Goal: Task Accomplishment & Management: Complete application form

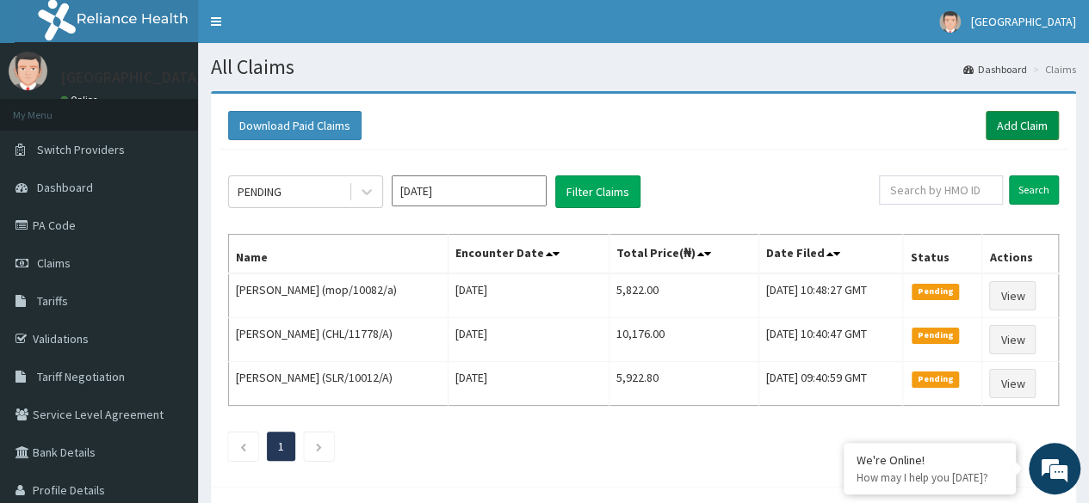
click at [1016, 121] on link "Add Claim" at bounding box center [1021, 125] width 73 height 29
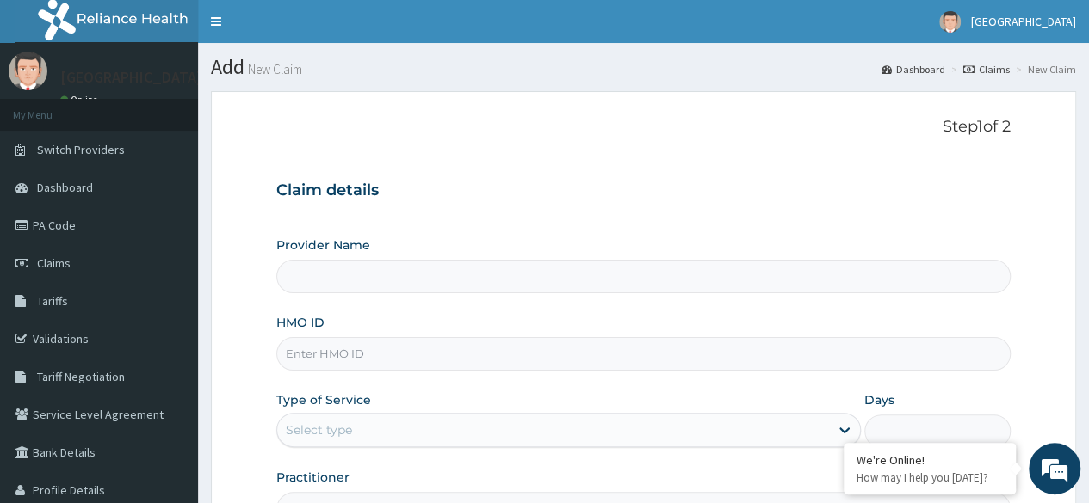
click at [434, 353] on input "HMO ID" at bounding box center [643, 354] width 734 height 34
type input "[GEOGRAPHIC_DATA]"
paste input "crh/10112/b"
type input "CRH/10112/B"
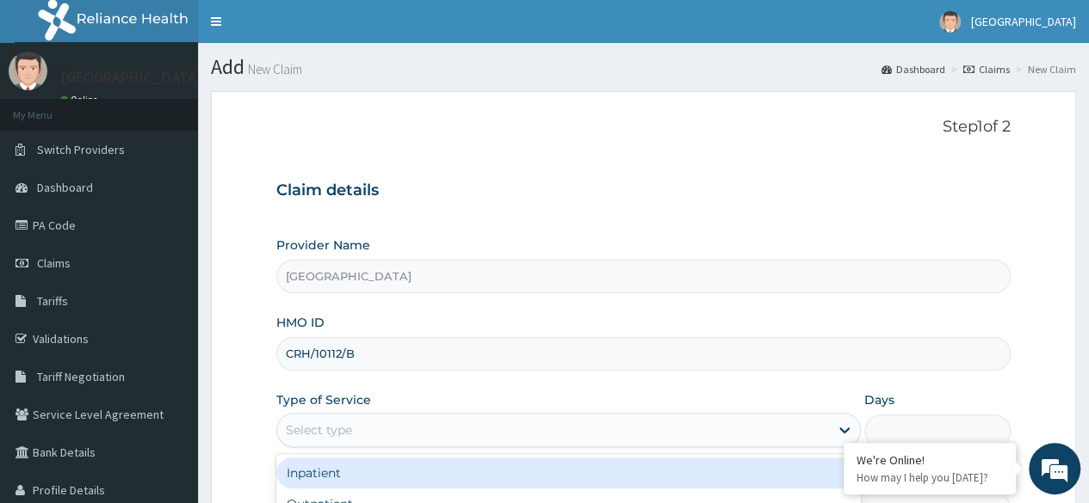
click at [380, 428] on div "Select type" at bounding box center [553, 430] width 552 height 28
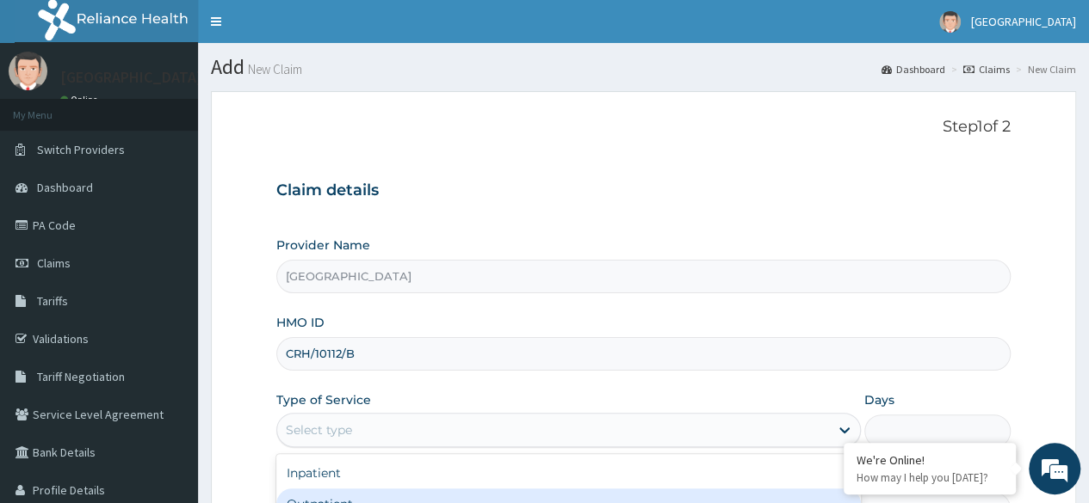
click at [370, 497] on div "Outpatient" at bounding box center [568, 504] width 584 height 31
type input "1"
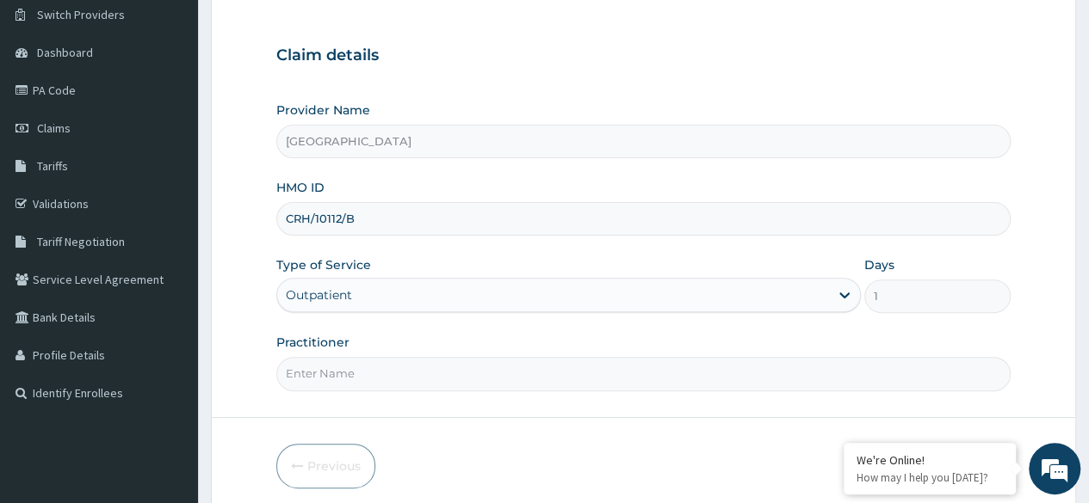
scroll to position [136, 0]
click at [378, 381] on input "Practitioner" at bounding box center [643, 373] width 734 height 34
type input "[PERSON_NAME]"
